Goal: Task Accomplishment & Management: Use online tool/utility

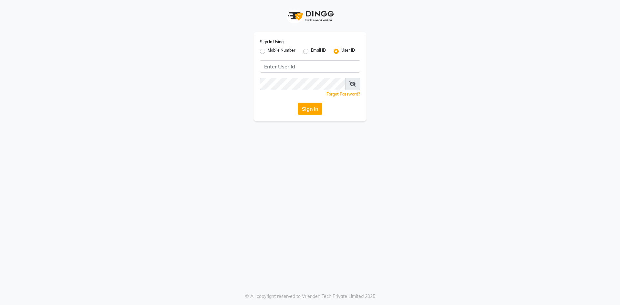
drag, startPoint x: 262, startPoint y: 51, endPoint x: 276, endPoint y: 56, distance: 14.4
click at [268, 52] on label "Mobile Number" at bounding box center [282, 51] width 28 height 8
click at [268, 52] on input "Mobile Number" at bounding box center [270, 49] width 4 height 4
radio input "true"
radio input "false"
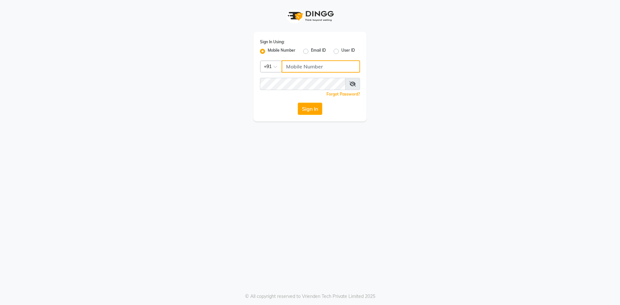
click at [294, 65] on input "Username" at bounding box center [321, 66] width 79 height 12
type input "8400013886"
click at [298, 103] on button "Sign In" at bounding box center [310, 109] width 25 height 12
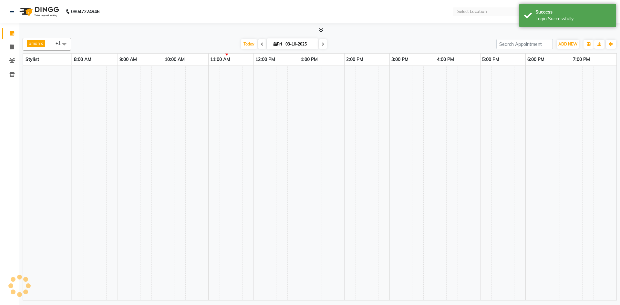
select select "en"
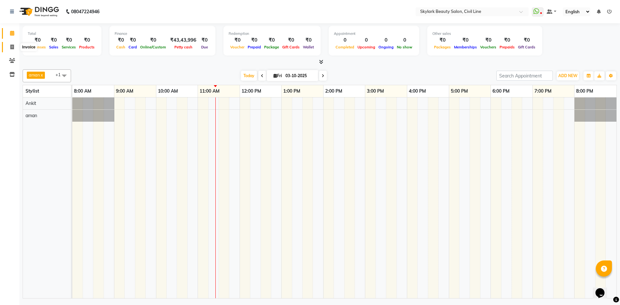
click at [11, 46] on icon at bounding box center [12, 47] width 4 height 5
select select "service"
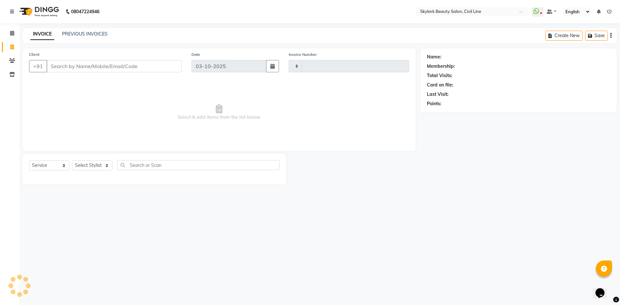
type input "7093"
select select "4588"
click at [95, 162] on select "Select Stylist" at bounding box center [92, 166] width 40 height 10
select select "85071"
click at [72, 161] on select "Select Stylist [PERSON_NAME] [PERSON_NAME] [PERSON_NAME] WASU" at bounding box center [92, 166] width 40 height 10
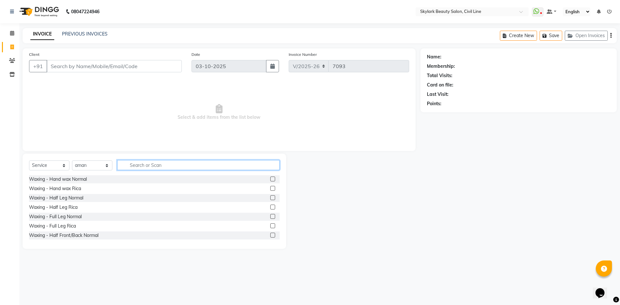
click at [187, 162] on input "text" at bounding box center [198, 165] width 162 height 10
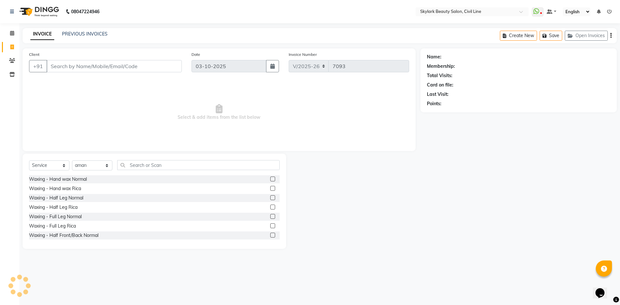
click at [270, 179] on label at bounding box center [272, 179] width 5 height 5
click at [270, 179] on input "checkbox" at bounding box center [272, 179] width 4 height 4
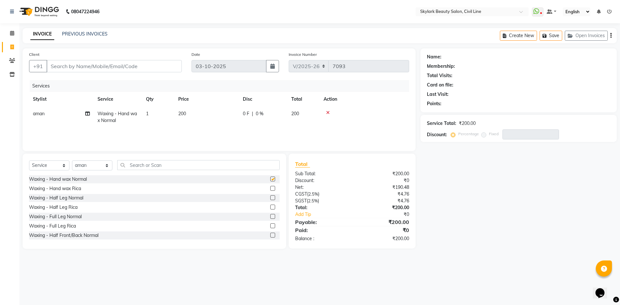
checkbox input "false"
click at [213, 163] on input "text" at bounding box center [198, 165] width 162 height 10
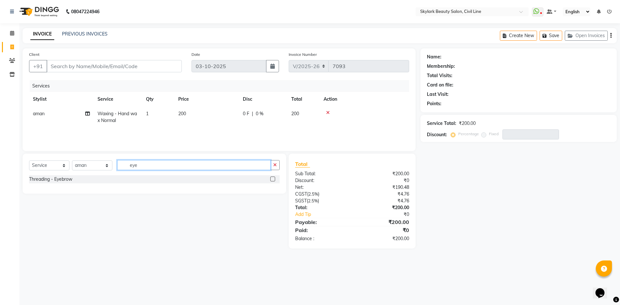
type input "eye"
click at [274, 178] on label at bounding box center [272, 179] width 5 height 5
click at [274, 178] on input "checkbox" at bounding box center [272, 179] width 4 height 4
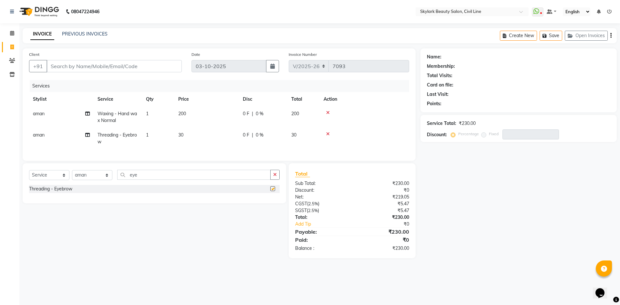
checkbox input "false"
click at [168, 178] on input "eye" at bounding box center [193, 175] width 153 height 10
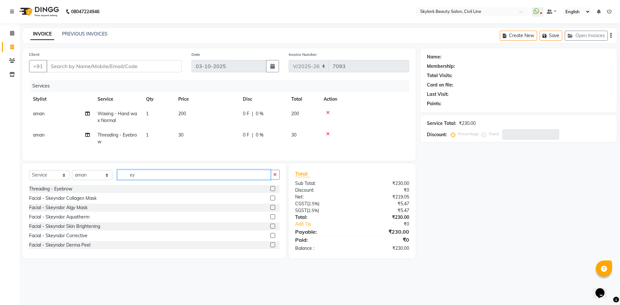
type input "e"
type input "fo"
click at [270, 201] on label at bounding box center [272, 198] width 5 height 5
click at [270, 201] on input "checkbox" at bounding box center [272, 198] width 4 height 4
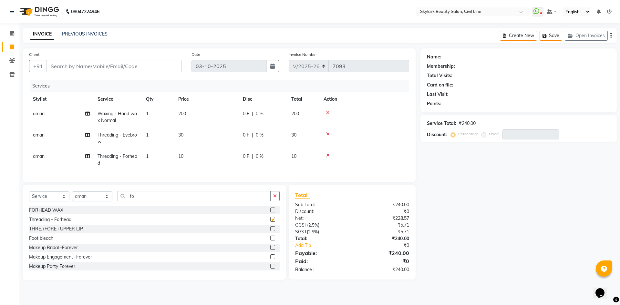
checkbox input "false"
click at [152, 135] on td "1" at bounding box center [158, 138] width 32 height 21
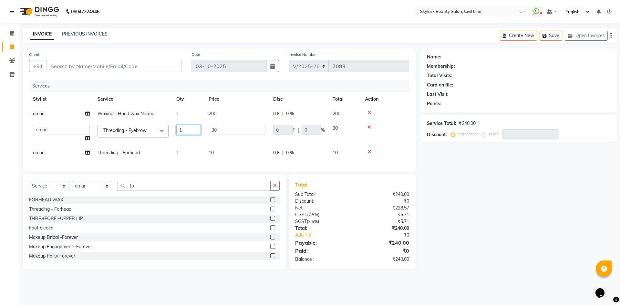
click at [197, 131] on input "1" at bounding box center [188, 130] width 25 height 10
type input "2"
click at [250, 158] on tr "aman Threading - Forhead 1 10 0 F | 0 % 10" at bounding box center [219, 153] width 380 height 15
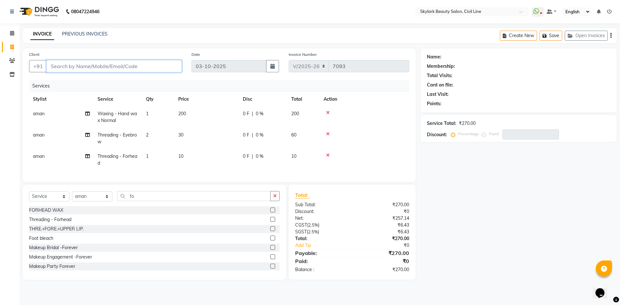
click at [111, 67] on input "Client" at bounding box center [114, 66] width 135 height 12
type input "8"
type input "0"
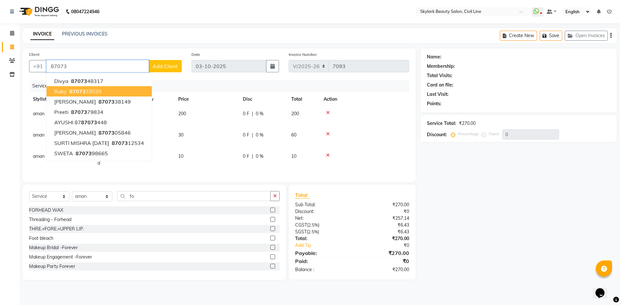
click at [86, 89] on ngb-highlight "87073 33535" at bounding box center [85, 91] width 34 height 6
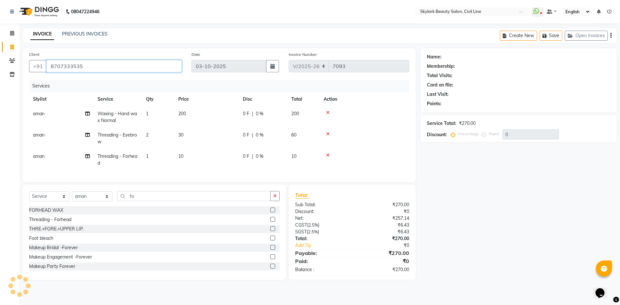
type input "8707333535"
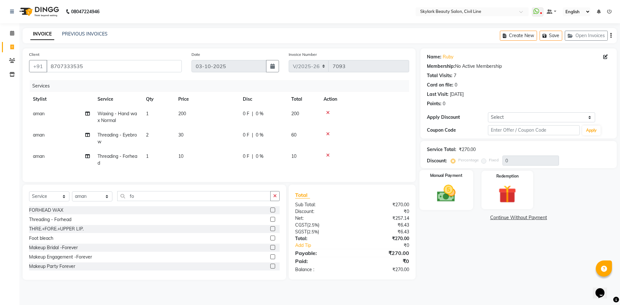
click at [453, 184] on img at bounding box center [446, 193] width 30 height 21
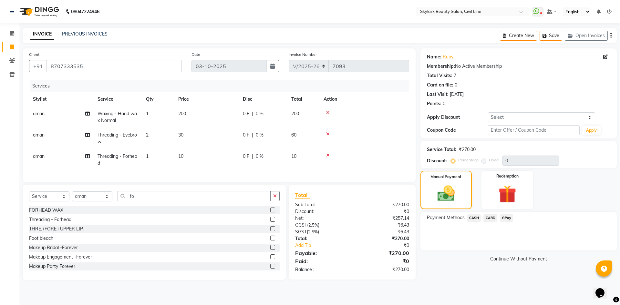
click at [477, 217] on span "CASH" at bounding box center [474, 218] width 14 height 7
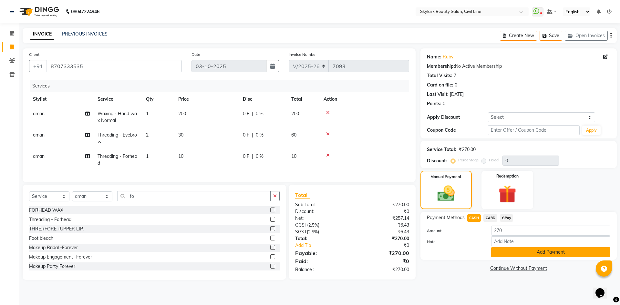
click at [512, 254] on button "Add Payment" at bounding box center [550, 252] width 119 height 10
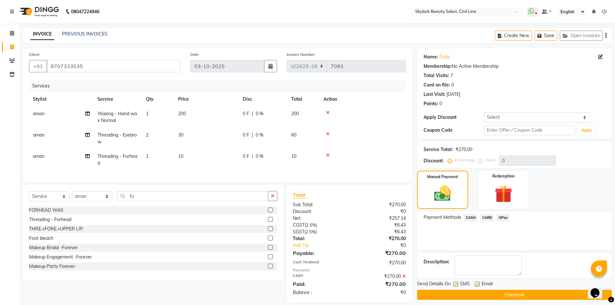
click at [484, 296] on button "Checkout" at bounding box center [514, 295] width 195 height 10
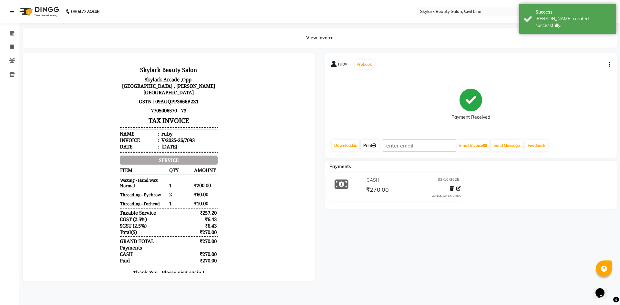
click at [373, 147] on link "Print" at bounding box center [370, 145] width 18 height 11
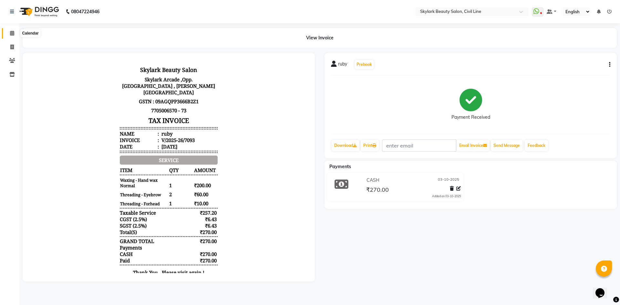
click at [14, 33] on icon at bounding box center [12, 33] width 4 height 5
